Goal: Task Accomplishment & Management: Complete application form

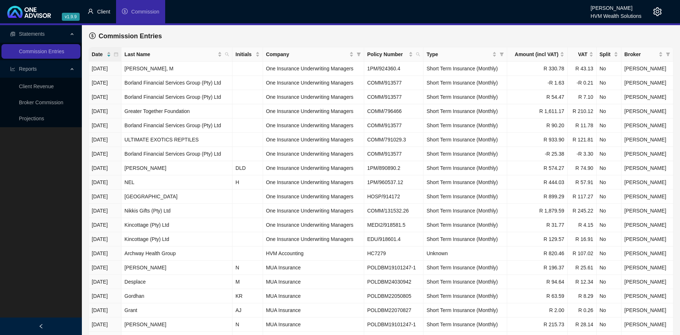
click at [106, 15] on span "Client" at bounding box center [103, 12] width 13 height 6
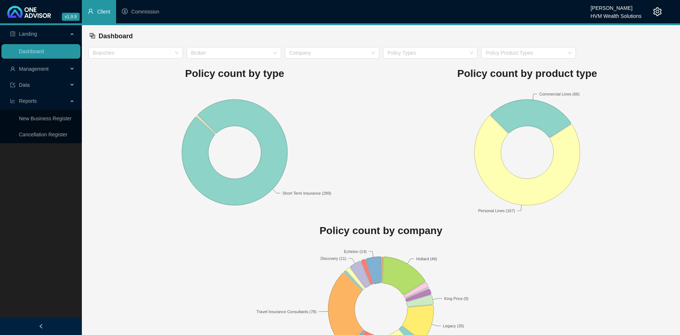
click at [72, 65] on div "Management" at bounding box center [40, 69] width 79 height 15
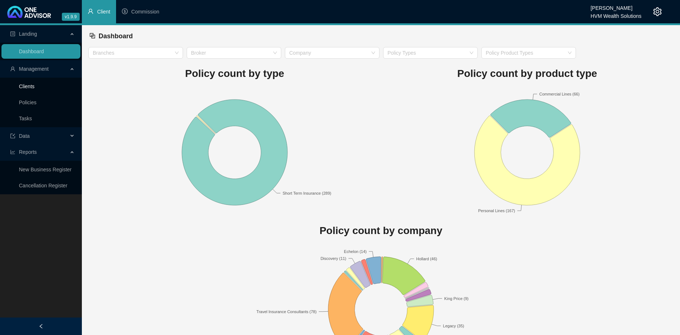
click at [35, 88] on link "Clients" at bounding box center [27, 86] width 16 height 6
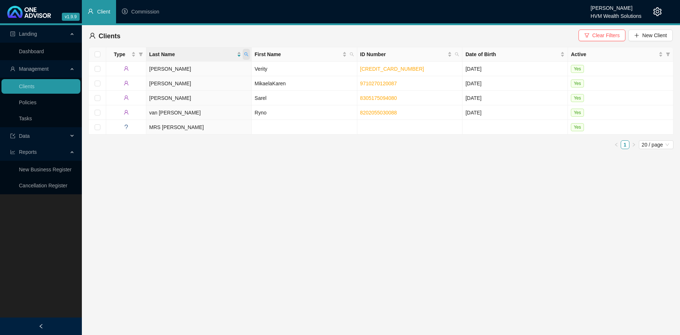
click at [246, 54] on icon "search" at bounding box center [246, 54] width 4 height 4
type input "colepeper"
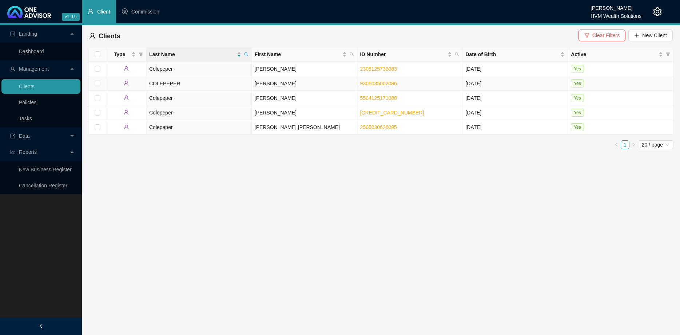
click at [226, 87] on td "COLEPEPER" at bounding box center [199, 83] width 106 height 15
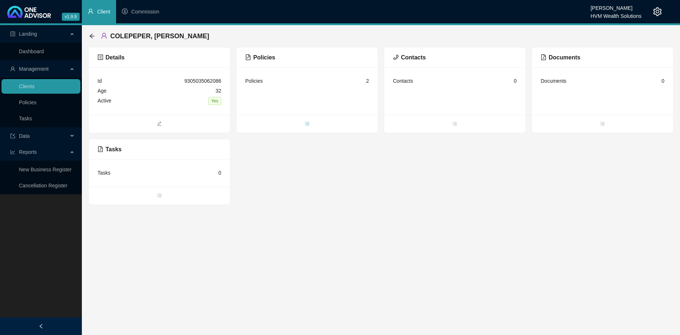
click at [309, 127] on span "bars" at bounding box center [307, 124] width 141 height 8
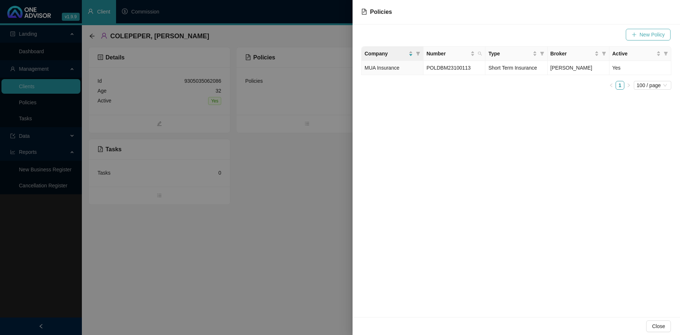
click at [635, 33] on icon "plus" at bounding box center [634, 34] width 0 height 4
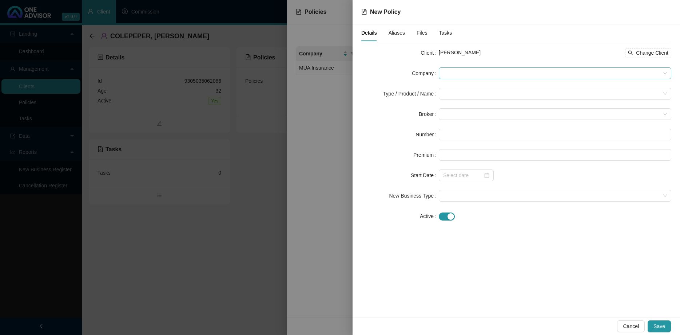
click at [485, 74] on span at bounding box center [555, 73] width 224 height 11
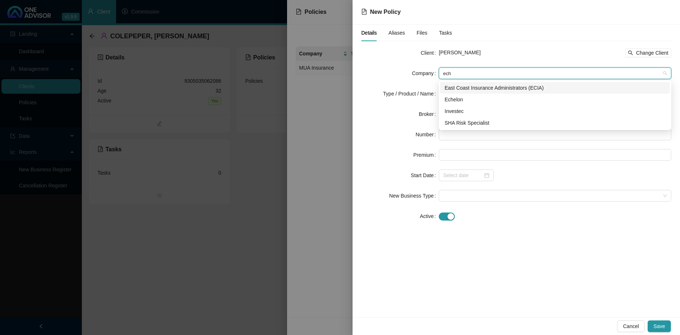
type input "eche"
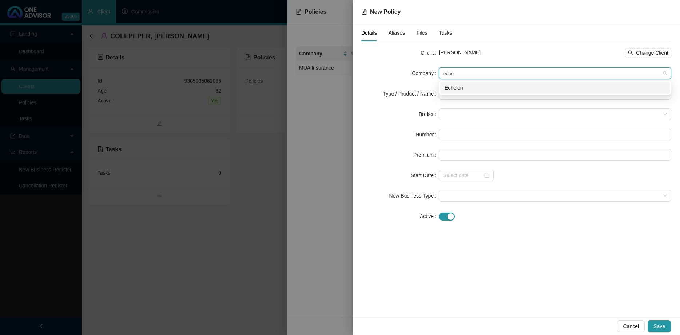
click at [459, 87] on div "Echelon" at bounding box center [555, 88] width 221 height 8
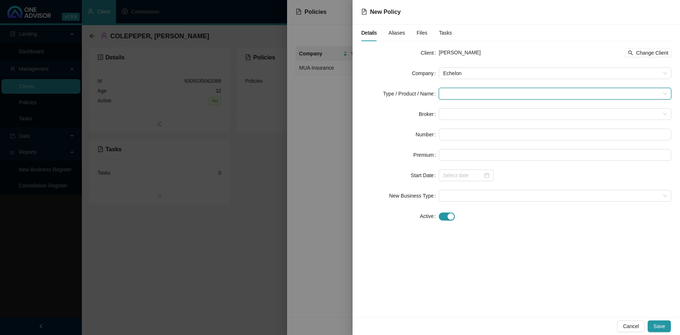
click at [455, 91] on input "search" at bounding box center [551, 93] width 217 height 11
click at [475, 129] on div "Short Term Insurance" at bounding box center [469, 131] width 49 height 8
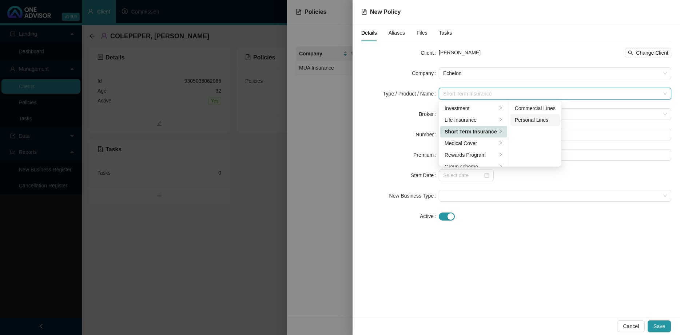
click at [538, 122] on div "Personal Lines" at bounding box center [535, 120] width 41 height 8
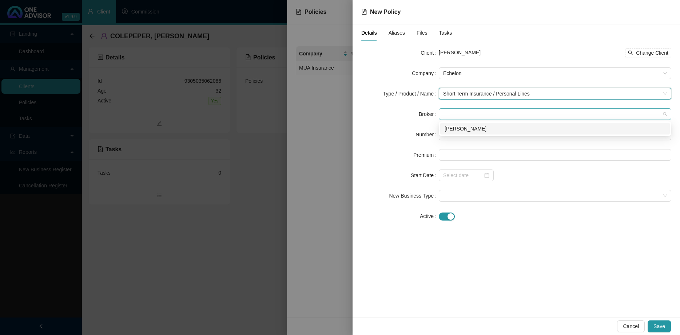
click at [481, 117] on span at bounding box center [555, 113] width 224 height 11
click at [476, 130] on div "[PERSON_NAME]" at bounding box center [555, 129] width 221 height 8
click at [467, 136] on input "text" at bounding box center [555, 135] width 233 height 12
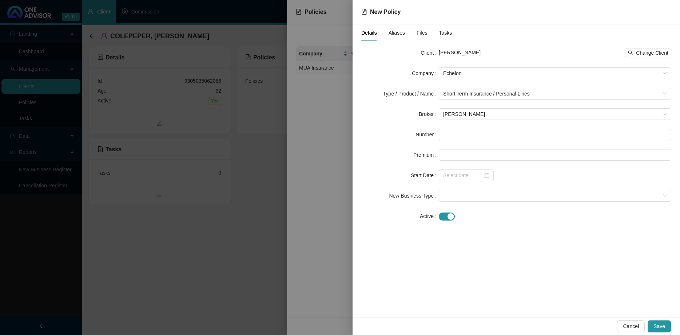
click at [473, 128] on form "Client [PERSON_NAME] Change Client Company Echelon Type / Product / Name Short …" at bounding box center [517, 134] width 310 height 175
click at [469, 135] on input "text" at bounding box center [555, 135] width 233 height 12
paste input "ECH96910020"
type input "ECH96910020"
click at [477, 173] on input at bounding box center [463, 175] width 40 height 8
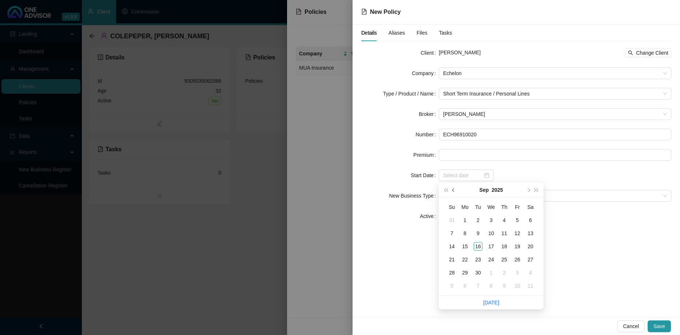
click at [453, 192] on button "prev-year" at bounding box center [454, 189] width 8 height 15
type input "[DATE]"
click at [521, 219] on div "1" at bounding box center [517, 220] width 9 height 9
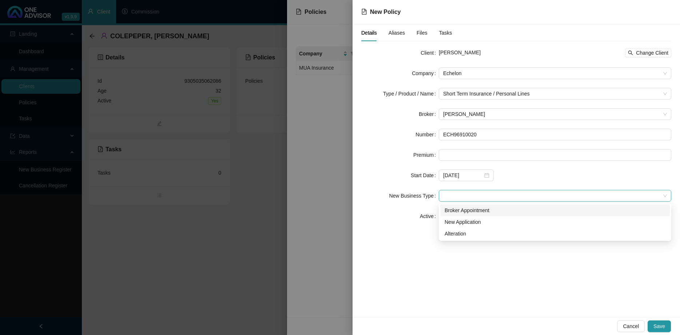
click at [500, 199] on span at bounding box center [555, 195] width 224 height 11
click at [478, 234] on div "Alteration" at bounding box center [555, 233] width 221 height 8
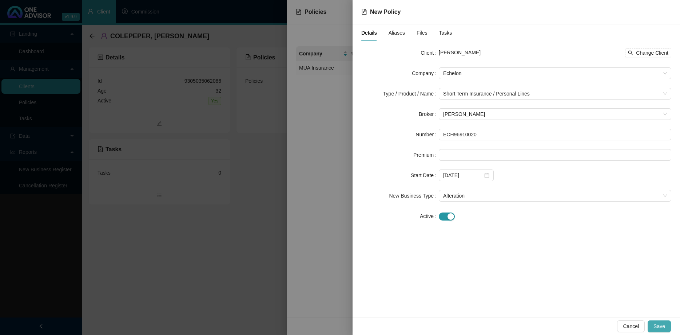
click at [662, 323] on span "Save" at bounding box center [660, 326] width 12 height 8
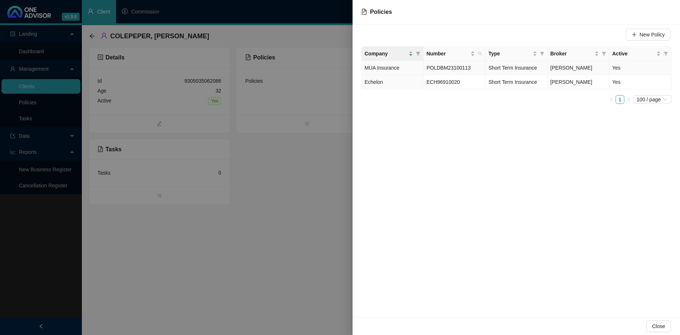
click at [457, 68] on span "POLDBM23100113" at bounding box center [449, 68] width 44 height 6
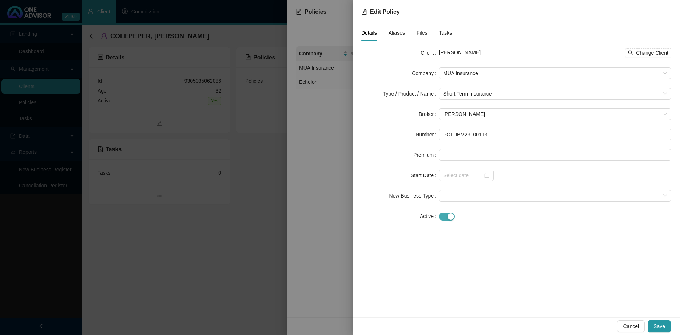
click at [448, 215] on div "button" at bounding box center [451, 216] width 7 height 7
click at [487, 236] on div at bounding box center [466, 236] width 55 height 12
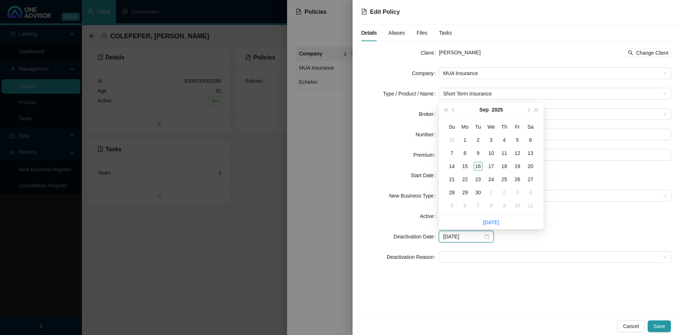
type input "[DATE]"
click at [454, 111] on button "prev-year" at bounding box center [454, 109] width 8 height 15
type input "[DATE]"
click at [506, 139] on div "31" at bounding box center [504, 139] width 9 height 9
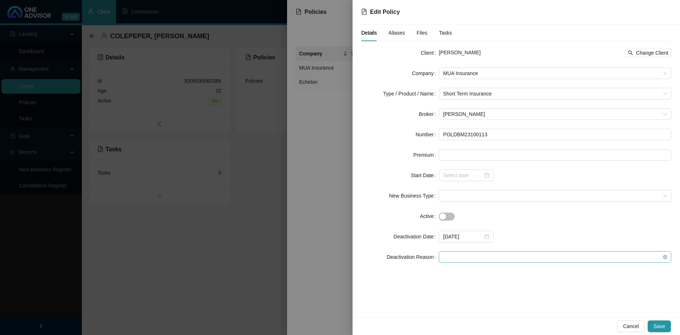
click at [480, 254] on span at bounding box center [555, 256] width 224 height 11
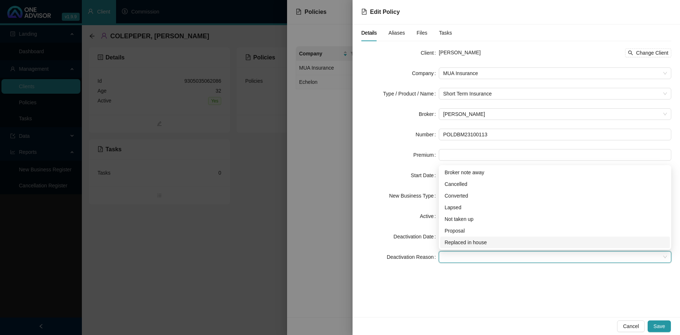
click at [478, 242] on div "Replaced in house" at bounding box center [555, 242] width 221 height 8
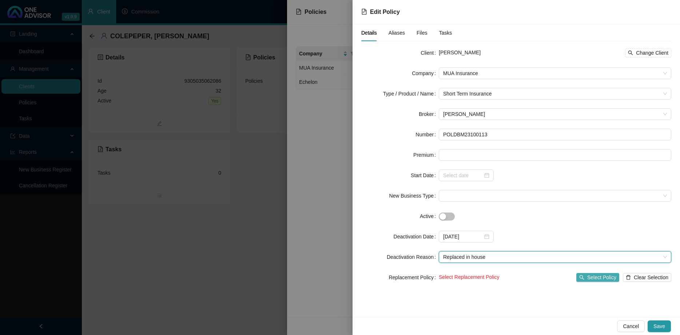
click at [614, 280] on span "Select Policy" at bounding box center [602, 277] width 29 height 8
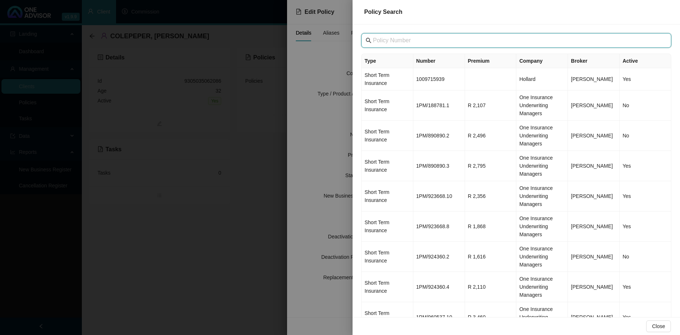
click at [436, 38] on input "text" at bounding box center [517, 40] width 288 height 9
paste input "ECH96910020"
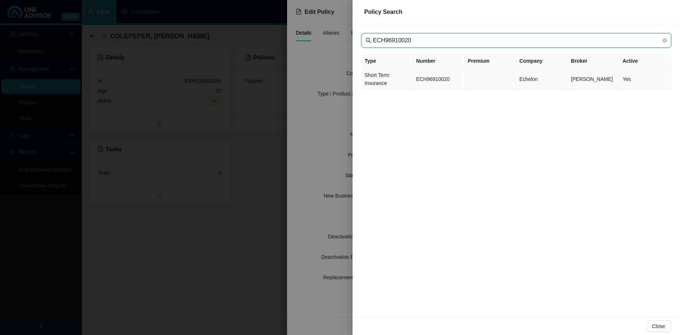
type input "ECH96910020"
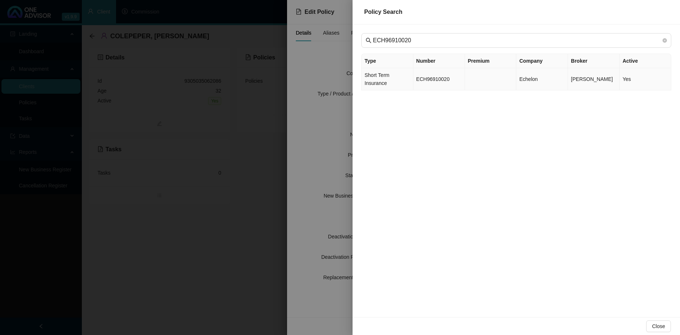
click at [439, 76] on td "ECH96910020" at bounding box center [440, 79] width 52 height 22
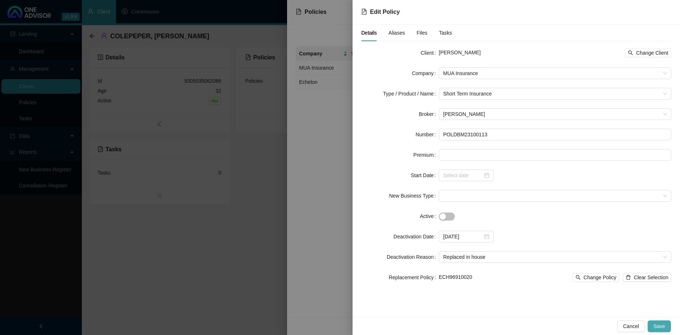
click at [659, 327] on span "Save" at bounding box center [660, 326] width 12 height 8
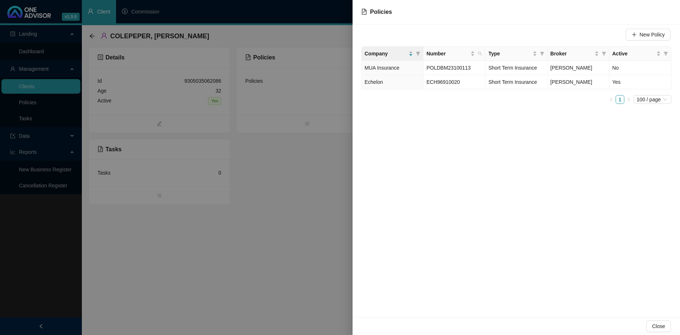
click at [311, 225] on div at bounding box center [340, 167] width 680 height 335
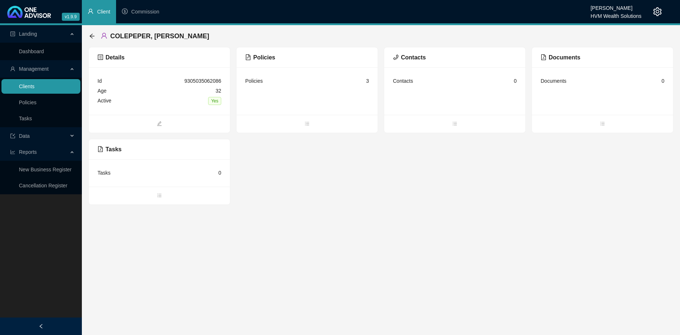
click at [35, 87] on link "Clients" at bounding box center [27, 86] width 16 height 6
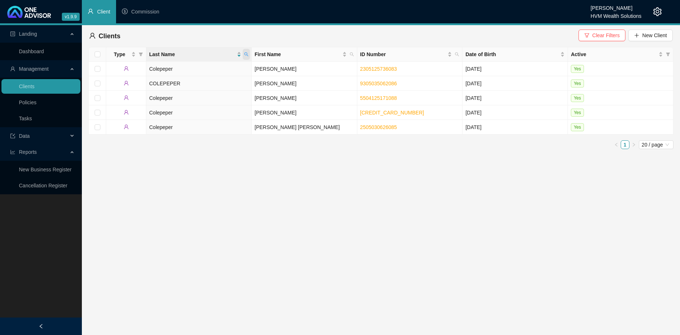
click at [245, 54] on icon "search" at bounding box center [246, 54] width 4 height 4
type input "renton"
click at [193, 82] on span "Search" at bounding box center [199, 83] width 16 height 8
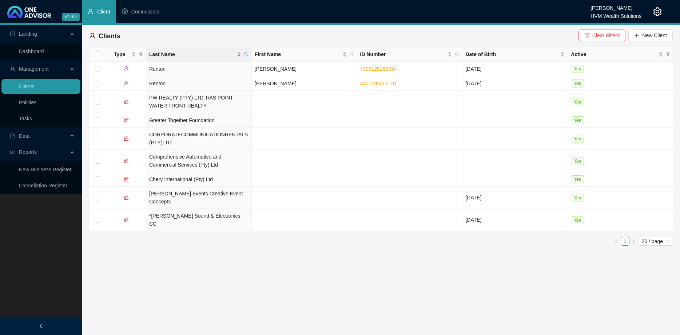
click at [206, 79] on td "Renton" at bounding box center [199, 83] width 106 height 15
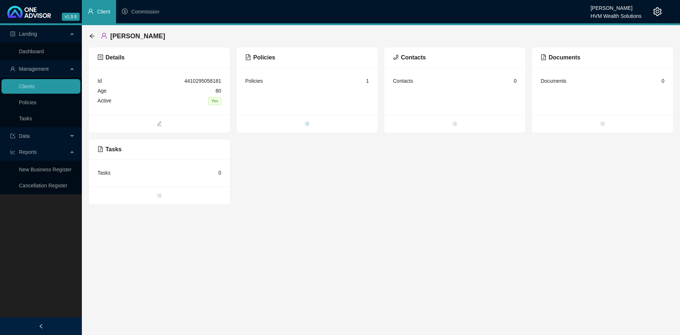
click at [307, 121] on icon "bars" at bounding box center [307, 123] width 5 height 5
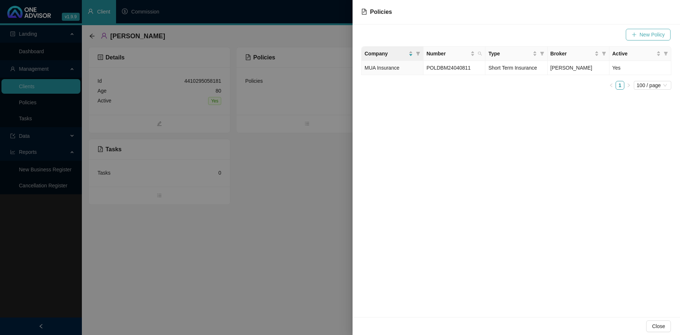
click at [644, 39] on button "New Policy" at bounding box center [648, 35] width 45 height 12
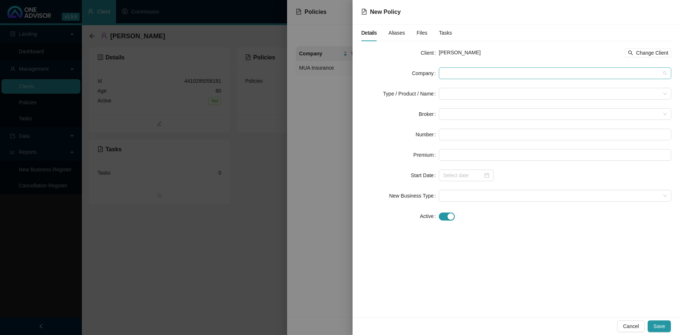
click at [465, 67] on div at bounding box center [555, 73] width 233 height 12
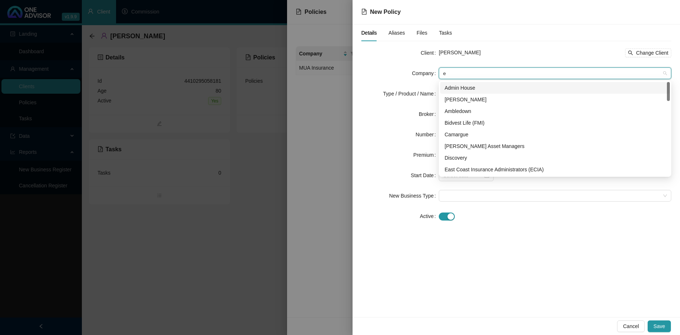
type input "ec"
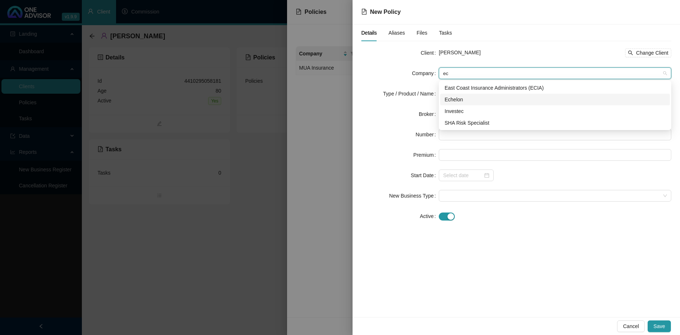
click at [468, 96] on div "Echelon" at bounding box center [555, 99] width 221 height 8
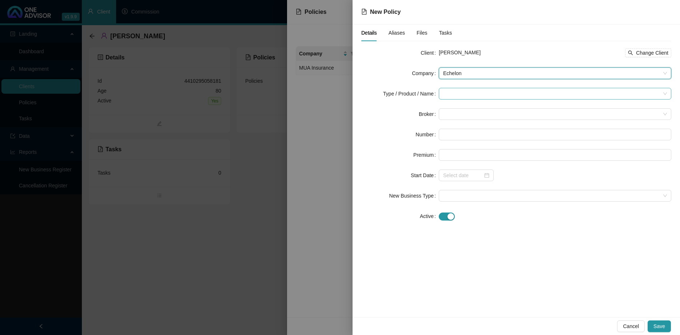
click at [466, 99] on div at bounding box center [555, 94] width 233 height 12
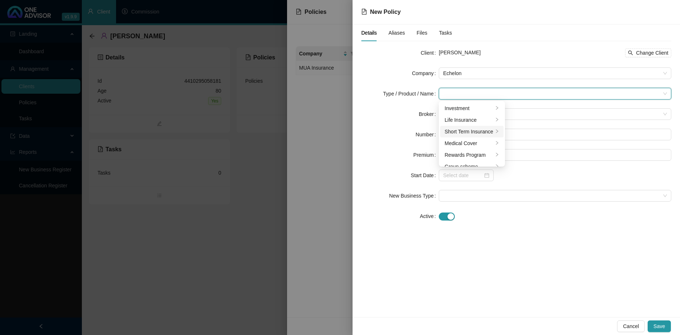
click at [471, 130] on div "Short Term Insurance" at bounding box center [469, 131] width 49 height 8
click at [533, 119] on div "Personal Lines" at bounding box center [535, 120] width 41 height 8
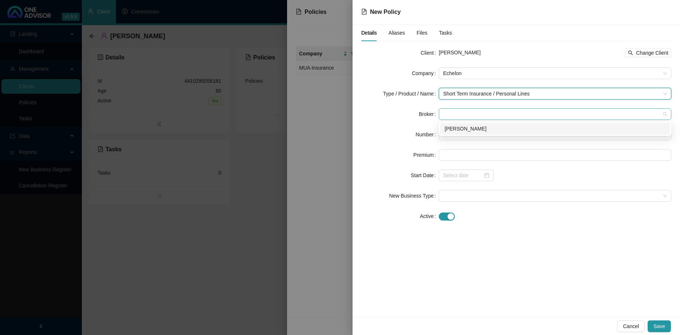
click at [480, 112] on span at bounding box center [555, 113] width 224 height 11
click at [477, 127] on div "[PERSON_NAME]" at bounding box center [555, 129] width 221 height 8
click at [471, 137] on input "text" at bounding box center [555, 135] width 233 height 12
paste input "ECH96910021"
type input "ECH96910021"
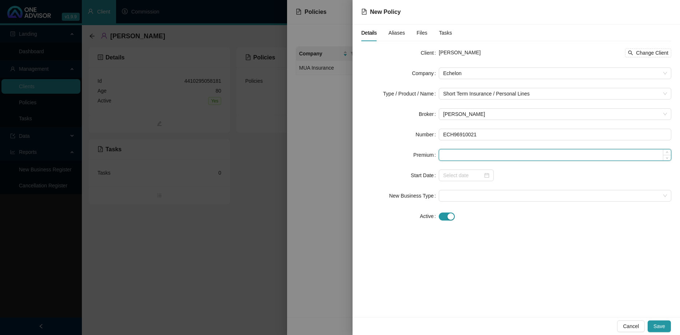
click at [462, 154] on input at bounding box center [555, 154] width 232 height 11
click at [485, 176] on div at bounding box center [466, 175] width 46 height 8
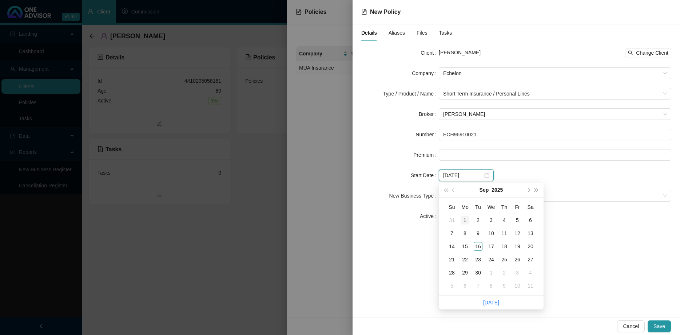
type input "[DATE]"
click at [466, 218] on div "1" at bounding box center [465, 220] width 9 height 9
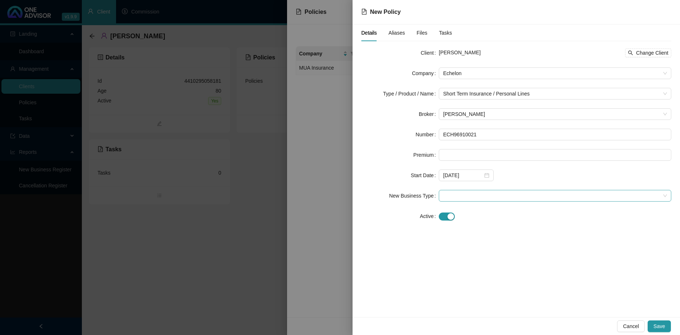
click at [486, 193] on span at bounding box center [555, 195] width 224 height 11
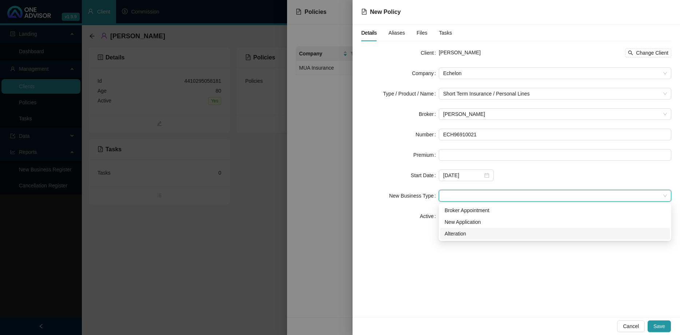
click at [470, 234] on div "Alteration" at bounding box center [555, 233] width 221 height 8
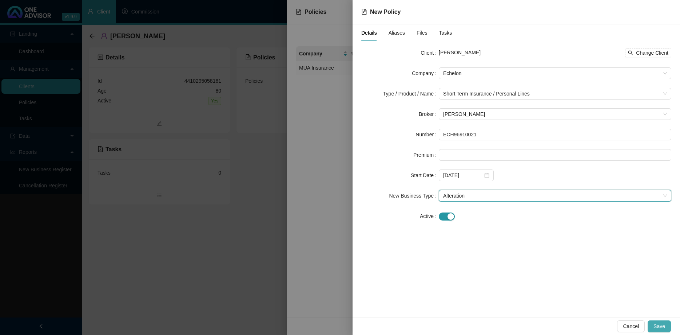
click at [661, 329] on span "Save" at bounding box center [660, 326] width 12 height 8
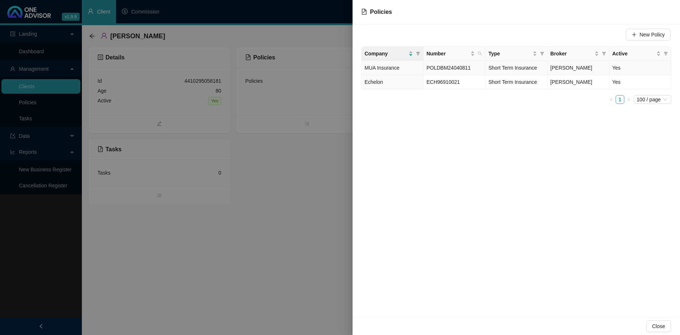
click at [461, 69] on span "POLDBM24040811" at bounding box center [449, 68] width 44 height 6
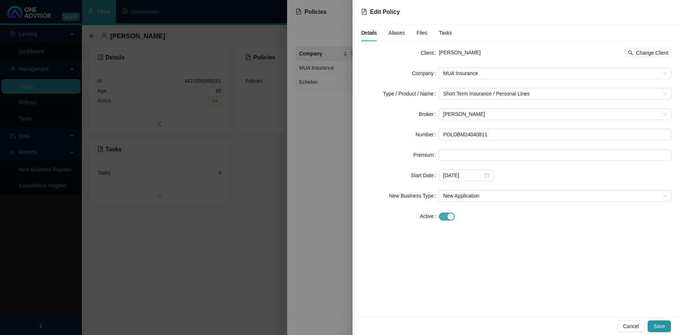
click at [454, 217] on div "button" at bounding box center [451, 216] width 7 height 7
click at [485, 237] on div at bounding box center [466, 236] width 46 height 8
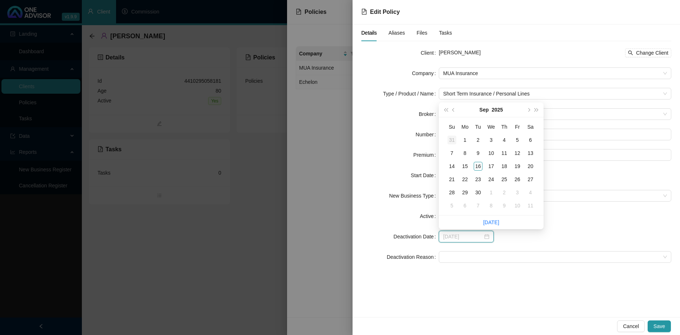
type input "[DATE]"
click at [454, 139] on div "31" at bounding box center [452, 139] width 9 height 9
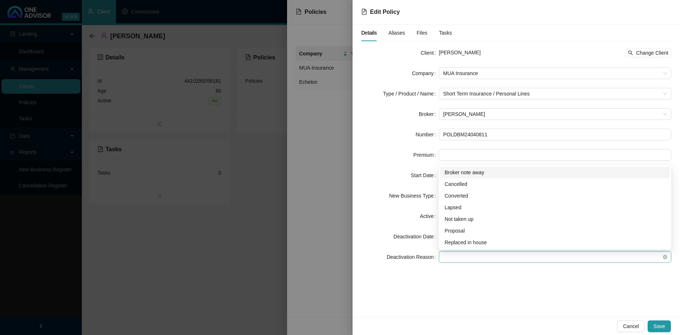
click at [477, 257] on span at bounding box center [555, 256] width 224 height 11
click at [477, 246] on div "Replaced in house" at bounding box center [556, 242] width 230 height 12
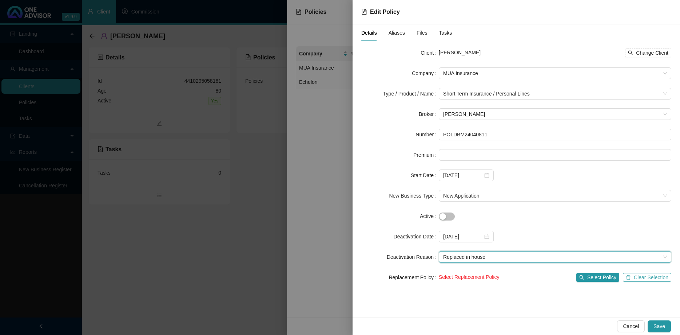
click at [635, 273] on button "Clear Selection" at bounding box center [647, 277] width 48 height 9
click at [605, 277] on span "Select Policy" at bounding box center [602, 277] width 29 height 8
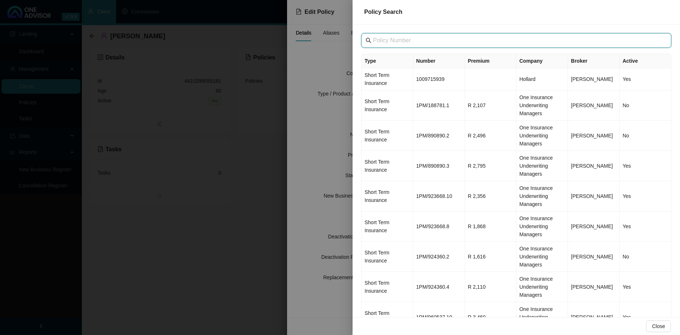
click at [423, 40] on input "text" at bounding box center [517, 40] width 288 height 9
paste input "ECH96910021"
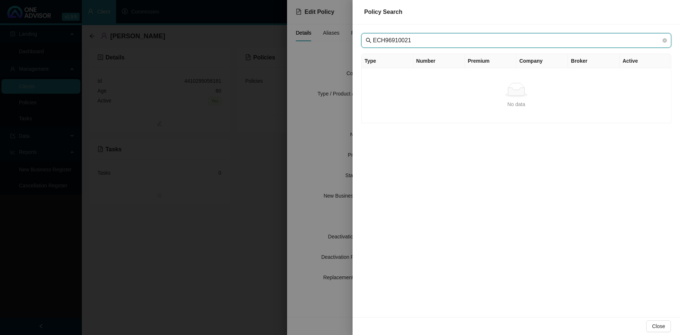
type input "ECH96910021"
click at [373, 40] on span "ECH96910021" at bounding box center [517, 40] width 310 height 15
click at [665, 40] on icon "close-circle" at bounding box center [665, 40] width 4 height 4
type input "renton"
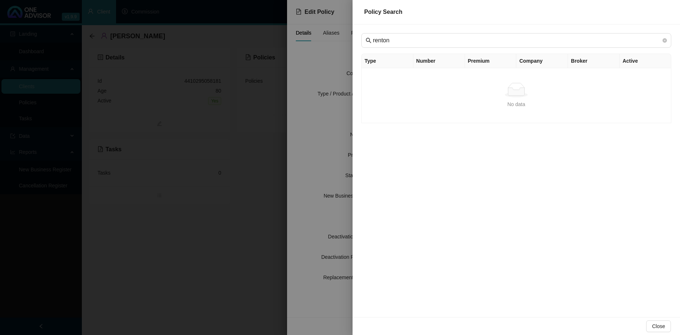
click at [316, 138] on div at bounding box center [340, 167] width 680 height 335
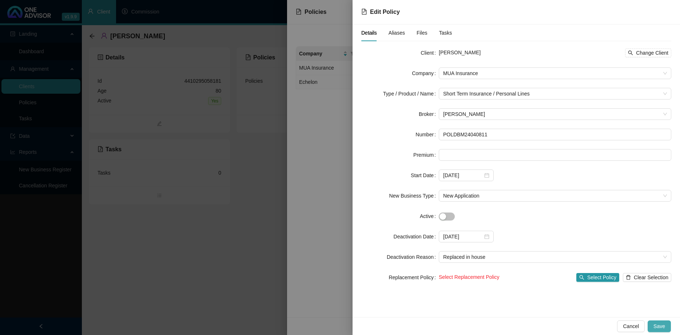
click at [659, 324] on span "Save" at bounding box center [660, 326] width 12 height 8
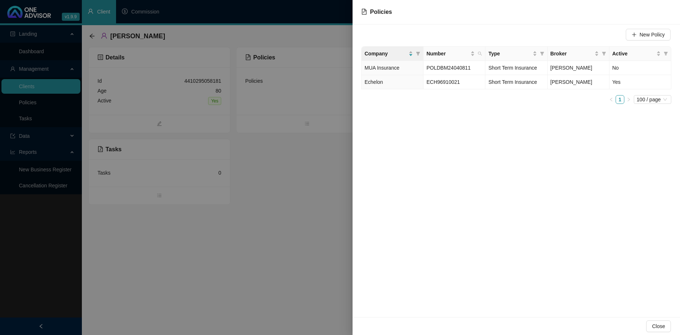
click at [310, 223] on div at bounding box center [340, 167] width 680 height 335
